Goal: Transaction & Acquisition: Purchase product/service

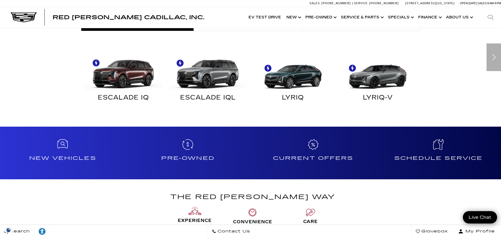
scroll to position [315, 0]
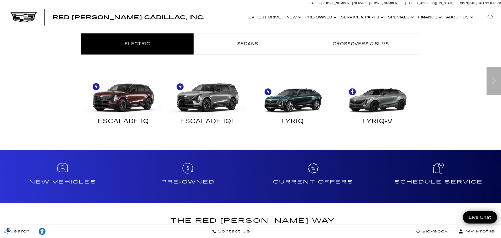
click at [493, 81] on div "Next" at bounding box center [493, 81] width 14 height 28
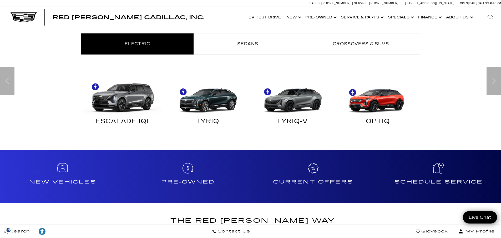
click at [384, 98] on img "Electric" at bounding box center [376, 95] width 80 height 40
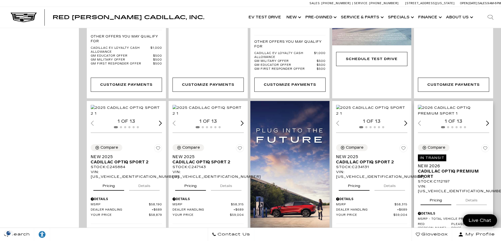
scroll to position [289, 0]
click at [461, 108] on img "1 / 2" at bounding box center [454, 111] width 72 height 12
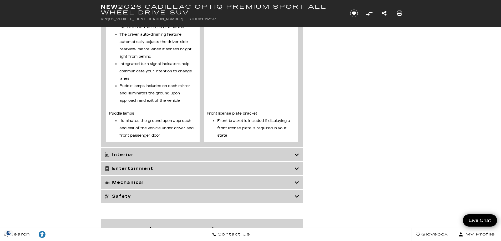
scroll to position [1892, 0]
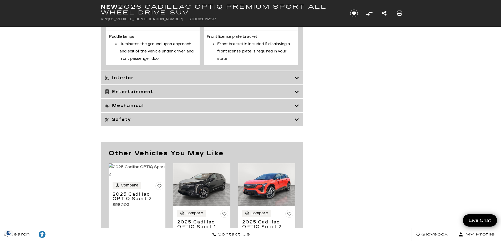
click at [297, 81] on icon at bounding box center [296, 77] width 5 height 5
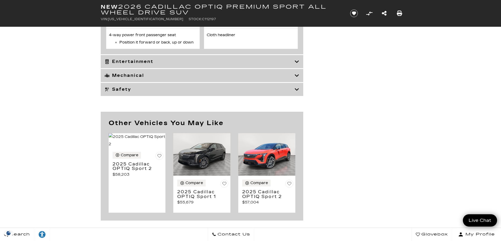
scroll to position [2155, 0]
